Goal: Information Seeking & Learning: Learn about a topic

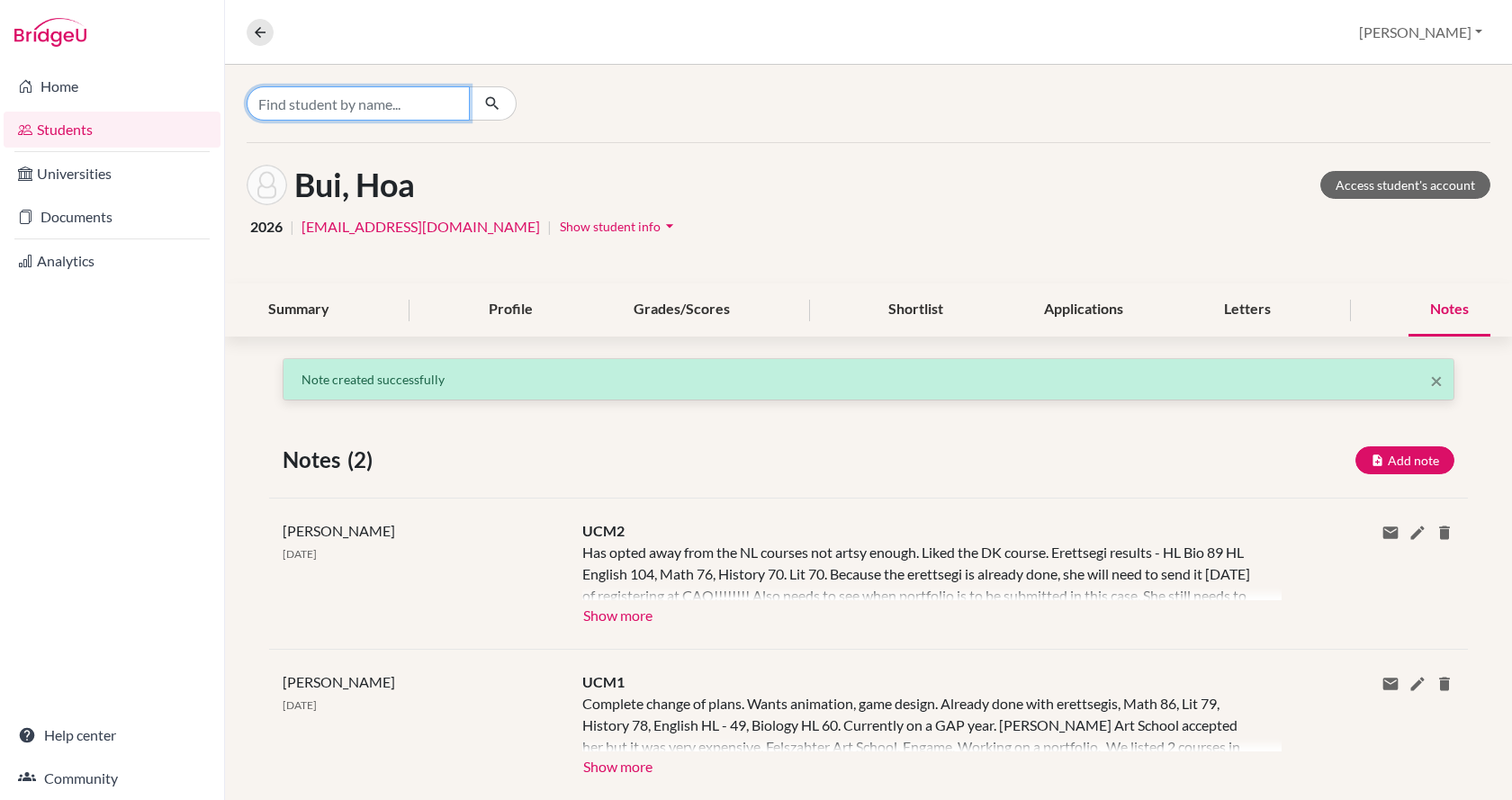
click at [318, 92] on input "Find student by name..." at bounding box center [359, 104] width 223 height 34
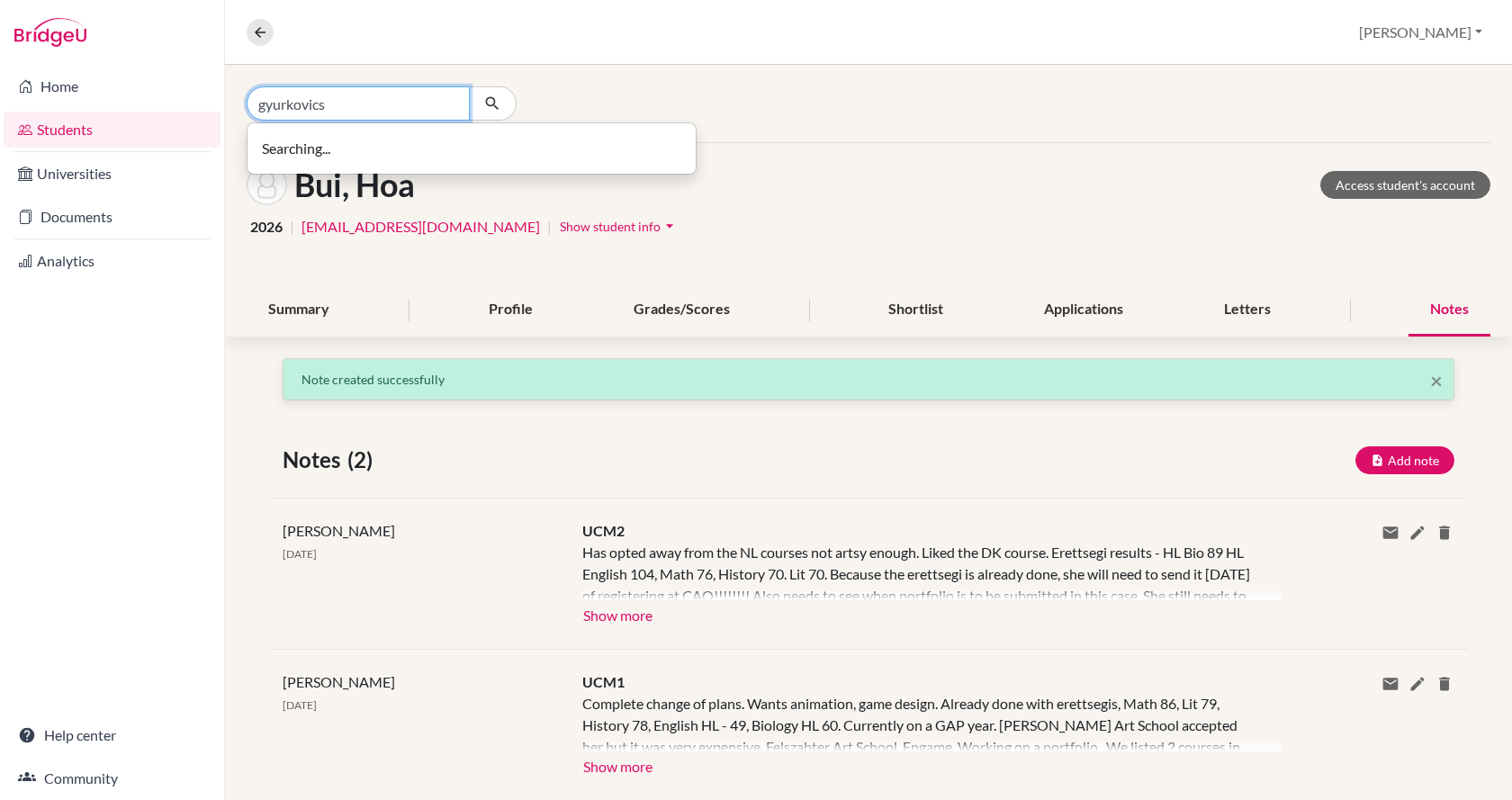
type input "gyurkovics"
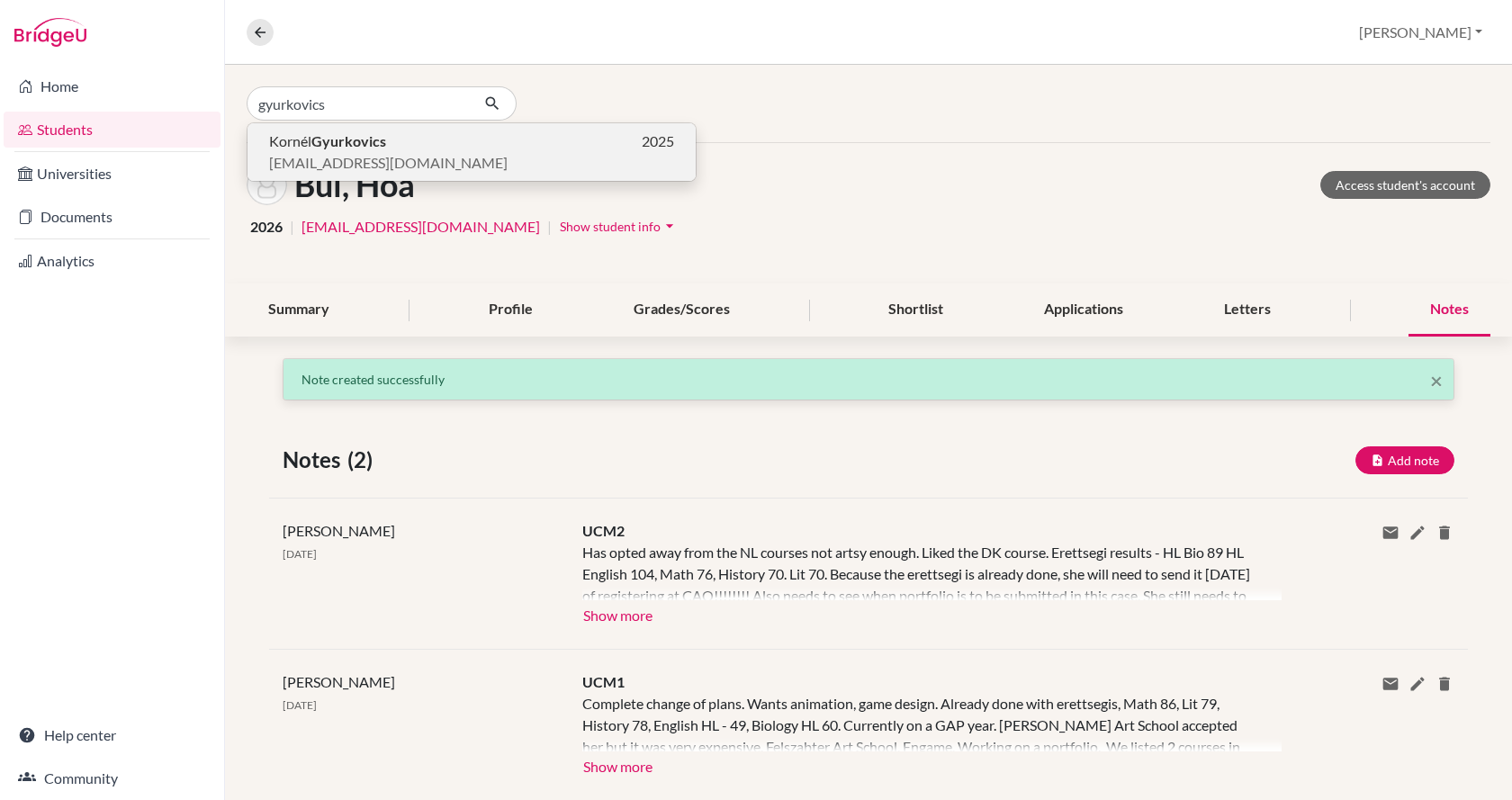
click at [320, 145] on b "Gyurkovics" at bounding box center [348, 141] width 74 height 17
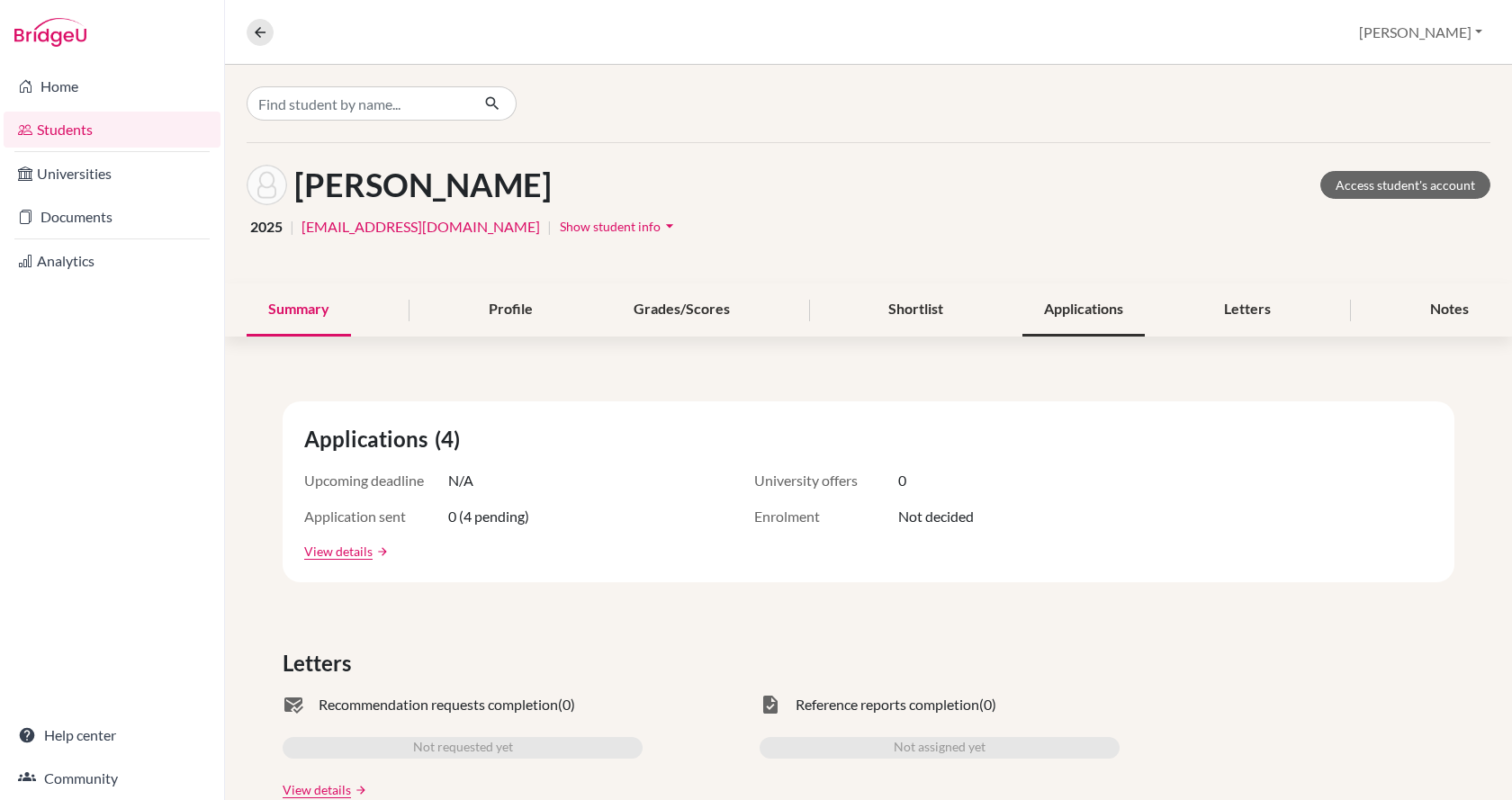
click at [1067, 308] on div "Applications" at bounding box center [1084, 310] width 122 height 53
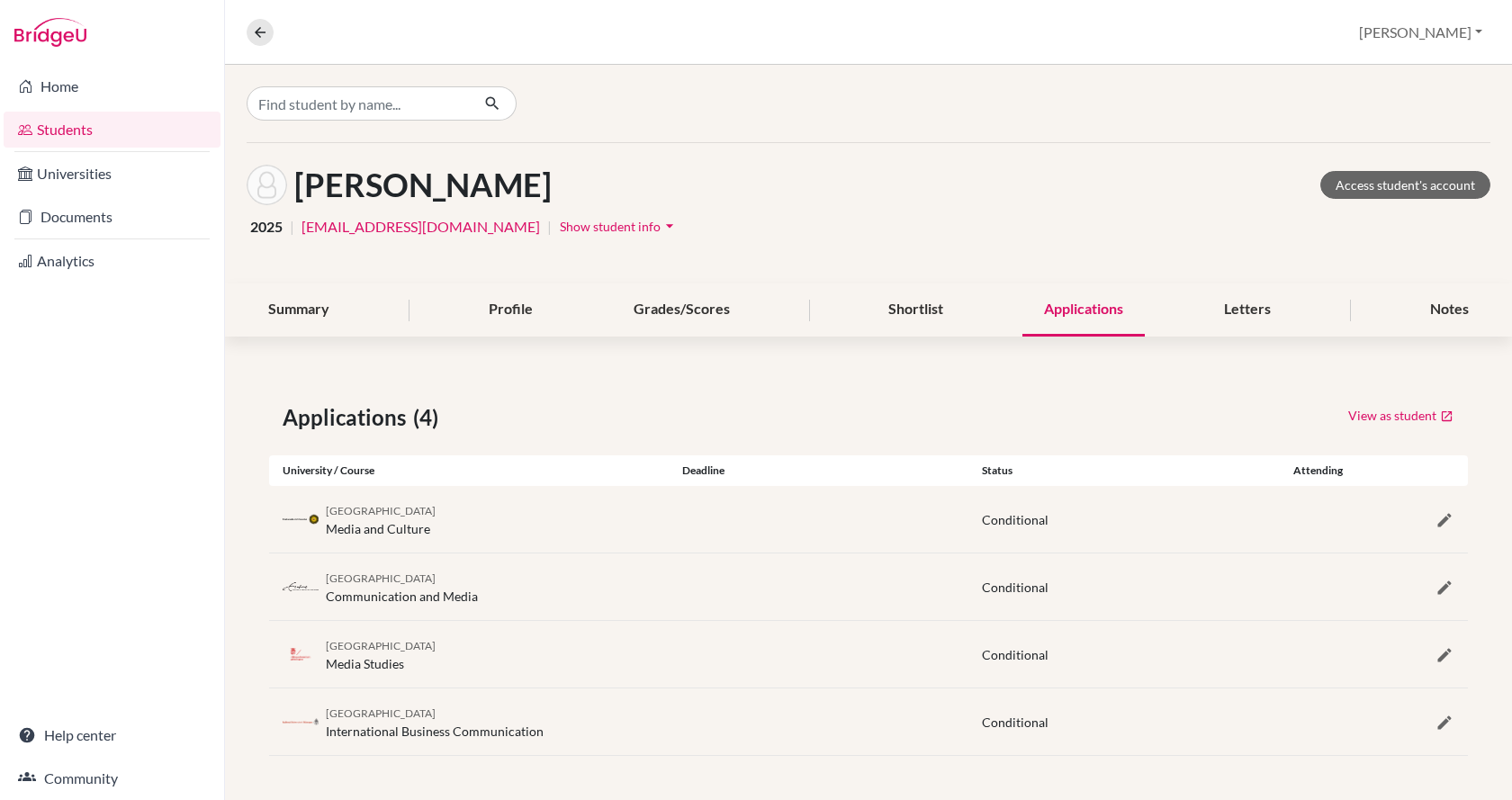
click at [1415, 544] on div "Utrecht University Media and Culture Conditional" at bounding box center [868, 520] width 1199 height 67
click at [498, 305] on div "Profile" at bounding box center [511, 310] width 88 height 53
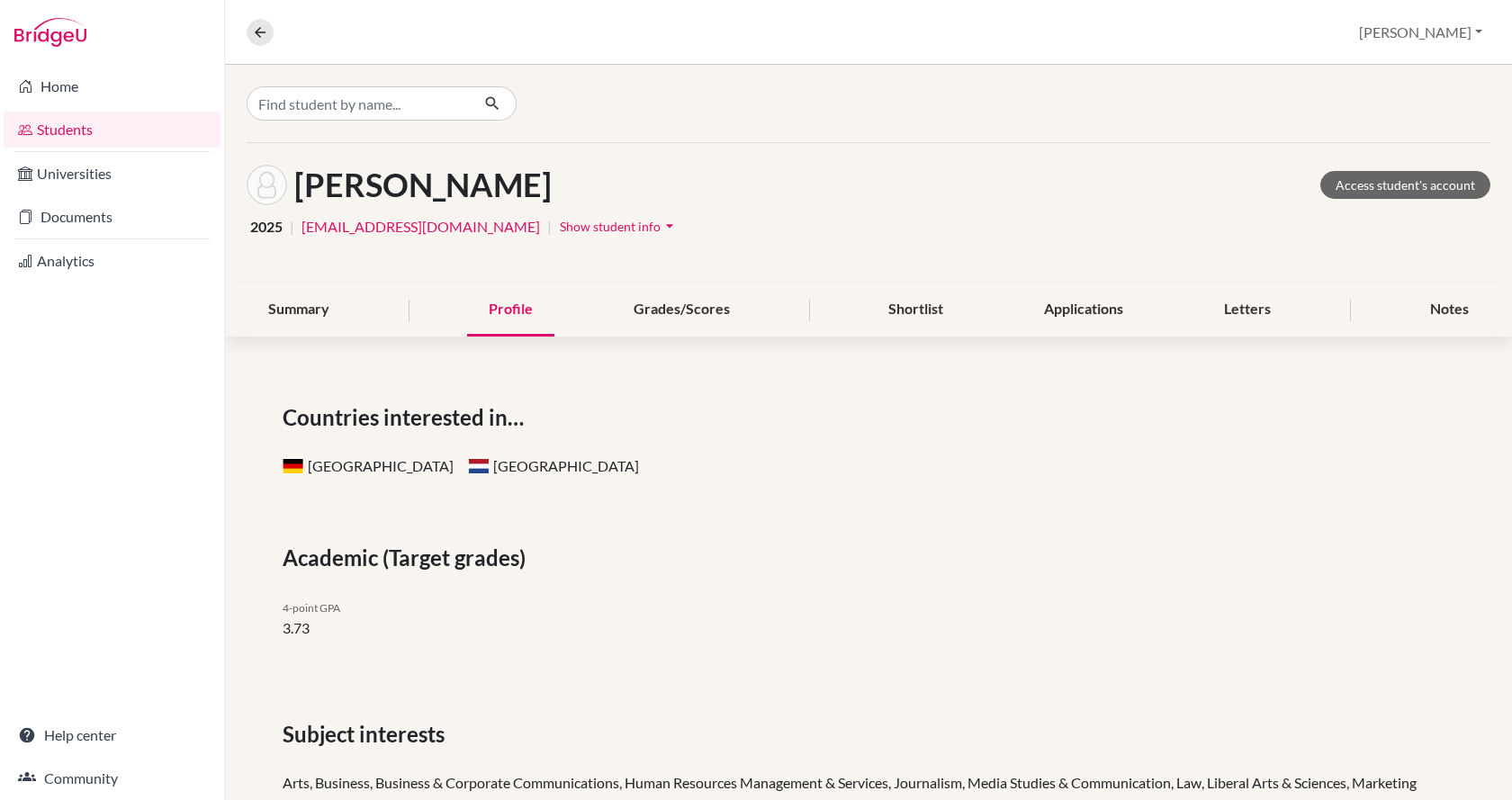
click at [560, 225] on span "Show student info" at bounding box center [611, 226] width 101 height 15
